Goal: Navigation & Orientation: Find specific page/section

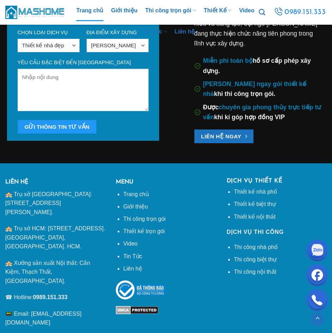
scroll to position [2501, 0]
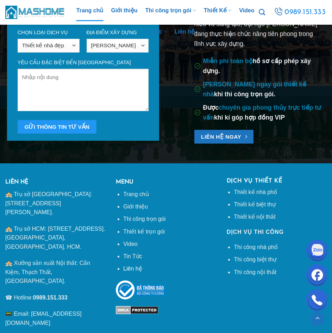
click at [136, 271] on link "Liên hệ" at bounding box center [132, 268] width 19 height 6
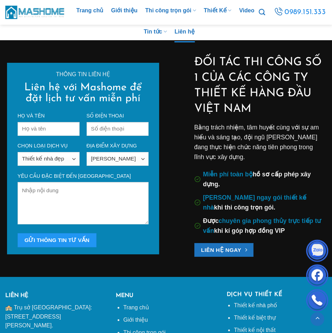
scroll to position [810, 0]
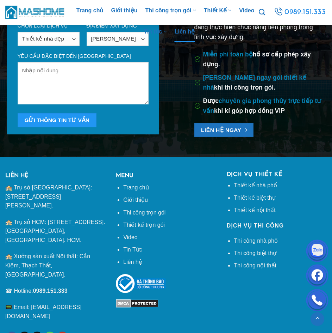
click at [135, 190] on link "Trang chủ" at bounding box center [136, 187] width 26 height 6
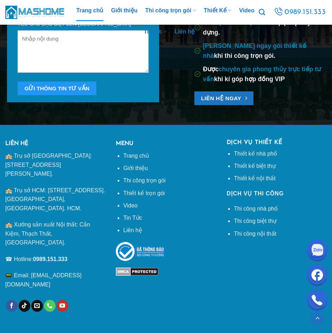
scroll to position [2540, 0]
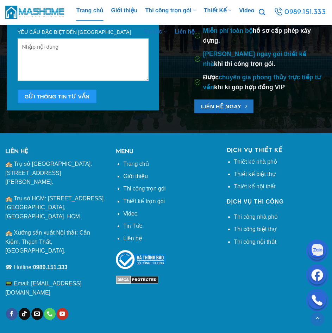
scroll to position [2530, 0]
